Goal: Task Accomplishment & Management: Manage account settings

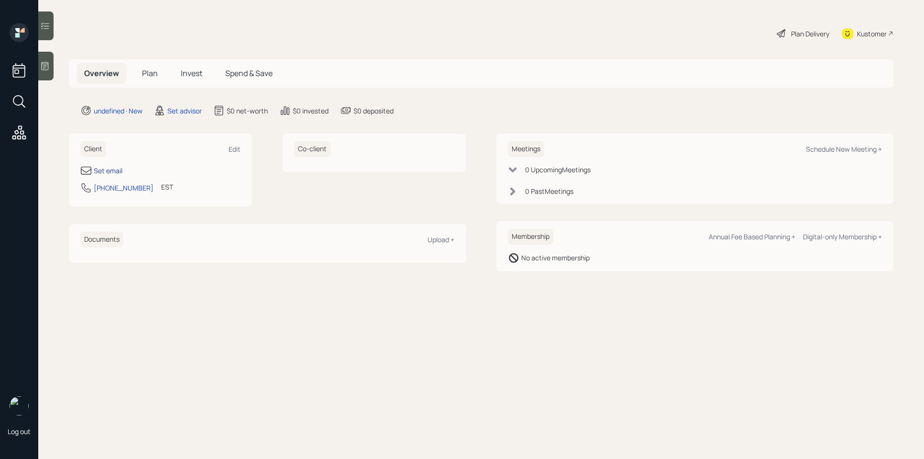
click at [117, 169] on div "Set email" at bounding box center [108, 170] width 29 height 10
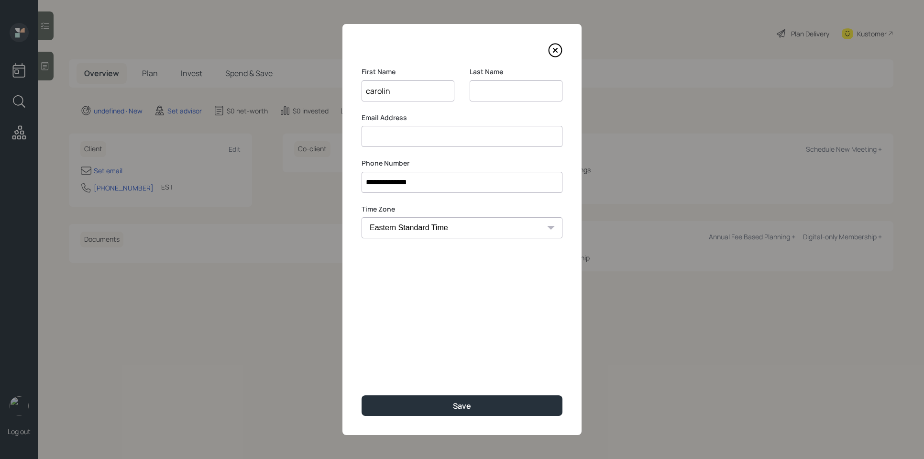
type input "carolin"
click at [490, 87] on input at bounding box center [516, 90] width 93 height 21
type input "[PERSON_NAME]"
click at [411, 142] on input at bounding box center [462, 136] width 201 height 21
type input "[EMAIL_ADDRESS][DOMAIN_NAME]"
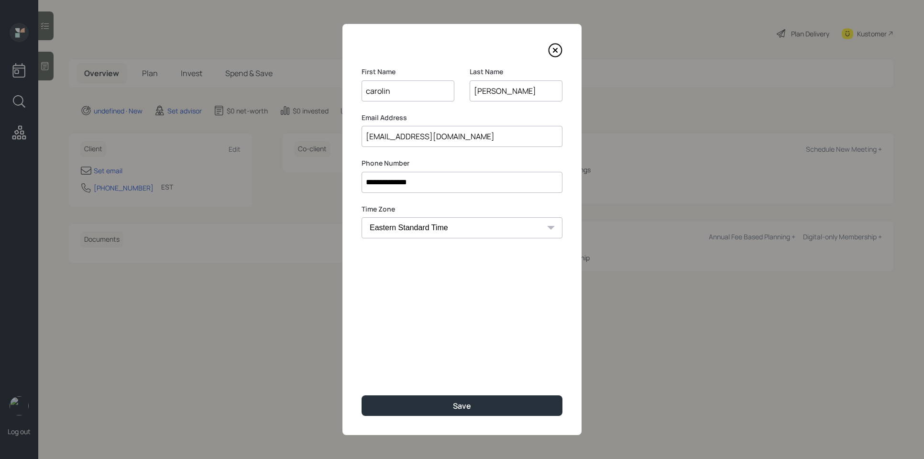
click at [385, 94] on input "carolin" at bounding box center [408, 90] width 93 height 21
type input "[PERSON_NAME]"
click at [453, 404] on div "Save" at bounding box center [462, 405] width 18 height 11
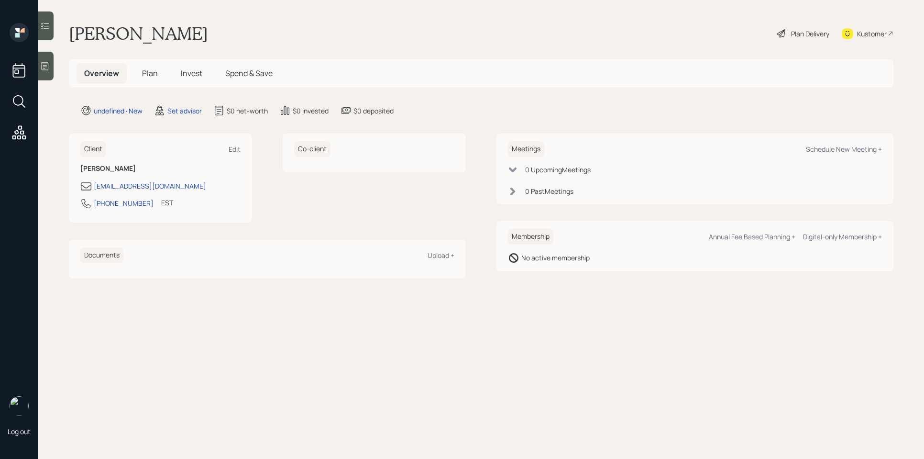
click at [45, 69] on icon at bounding box center [45, 66] width 7 height 8
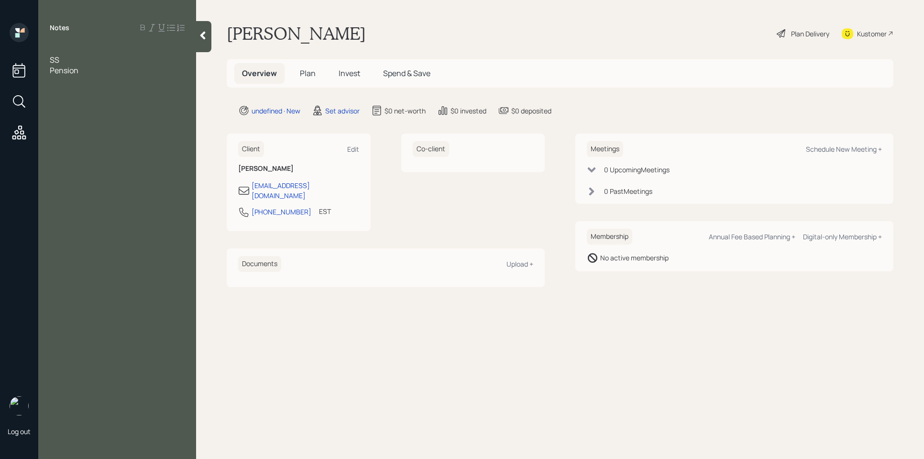
click at [64, 43] on div "Notes SS Pension" at bounding box center [117, 235] width 158 height 424
click at [57, 46] on div at bounding box center [117, 49] width 135 height 11
click at [869, 157] on div "Meetings Schedule New Meeting + 0 Upcoming Meeting s 0 Past Meeting s" at bounding box center [734, 168] width 318 height 70
click at [864, 152] on div "Schedule New Meeting +" at bounding box center [844, 148] width 76 height 9
select select "round-[PERSON_NAME]"
